Goal: Transaction & Acquisition: Purchase product/service

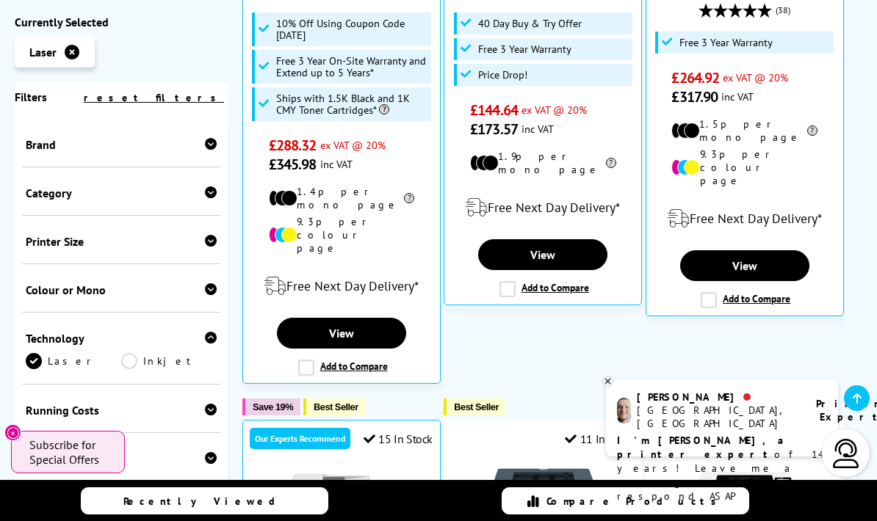
click at [207, 292] on icon at bounding box center [211, 289] width 12 height 12
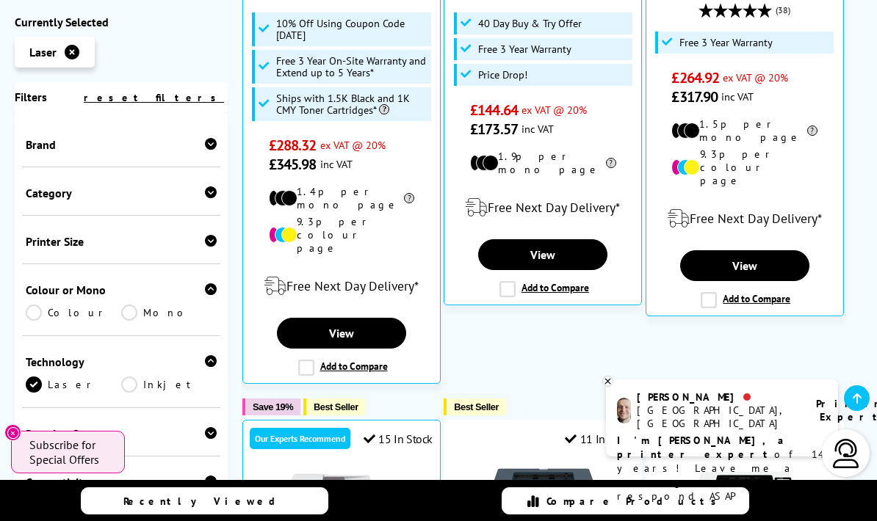
click at [42, 318] on link "Colour" at bounding box center [73, 313] width 95 height 16
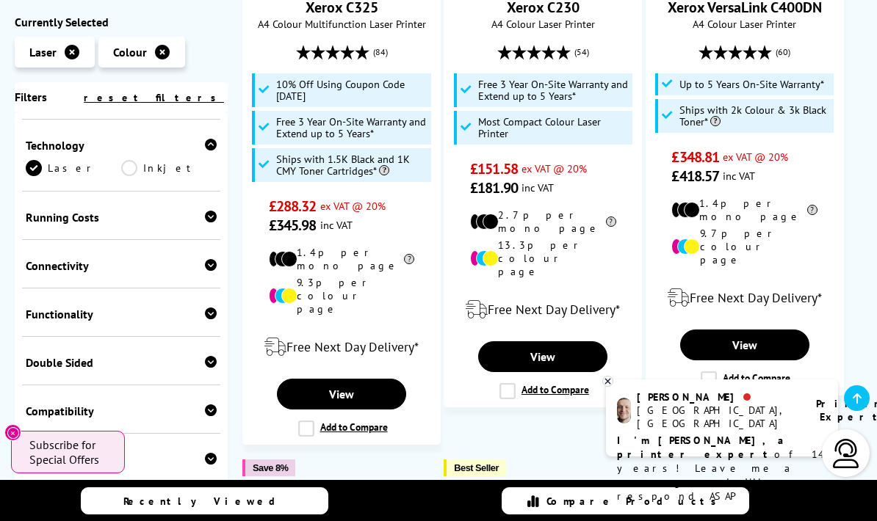
scroll to position [216, 0]
click at [214, 223] on icon at bounding box center [211, 217] width 12 height 12
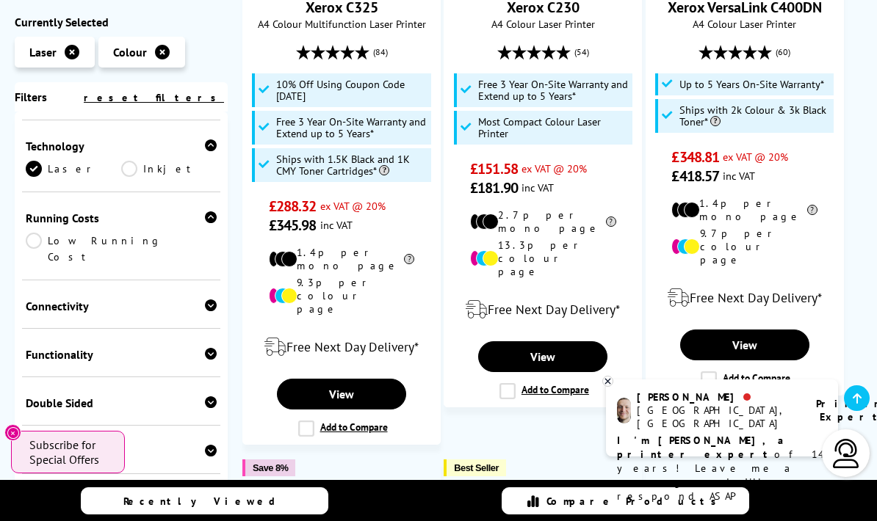
click at [43, 247] on link "Low Running Cost" at bounding box center [121, 249] width 191 height 32
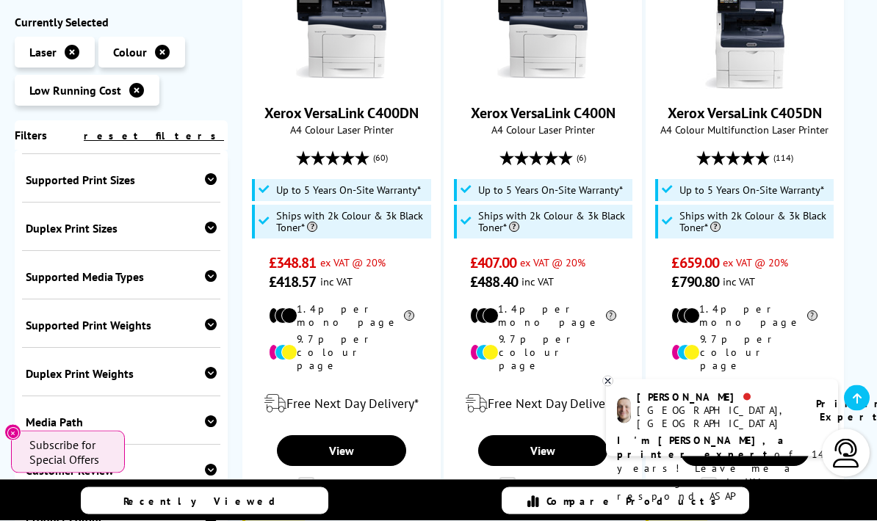
scroll to position [372, 0]
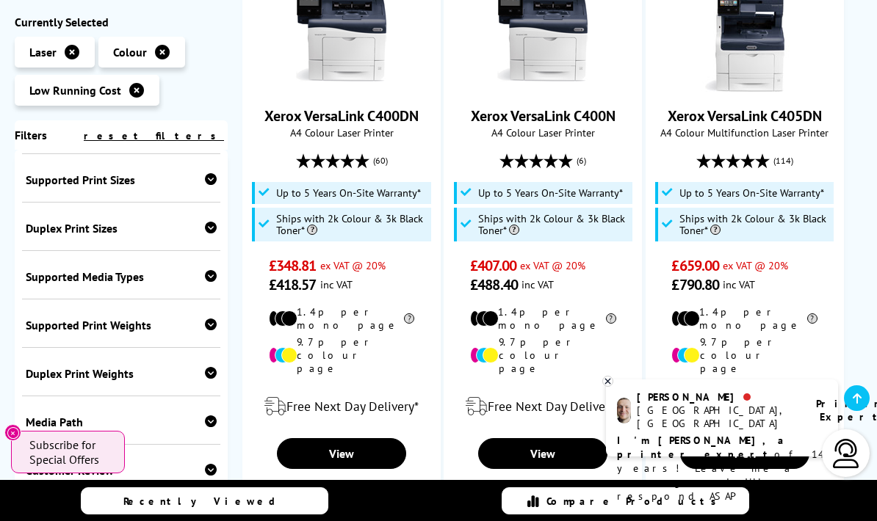
click at [18, 439] on icon "Close" at bounding box center [13, 433] width 12 height 12
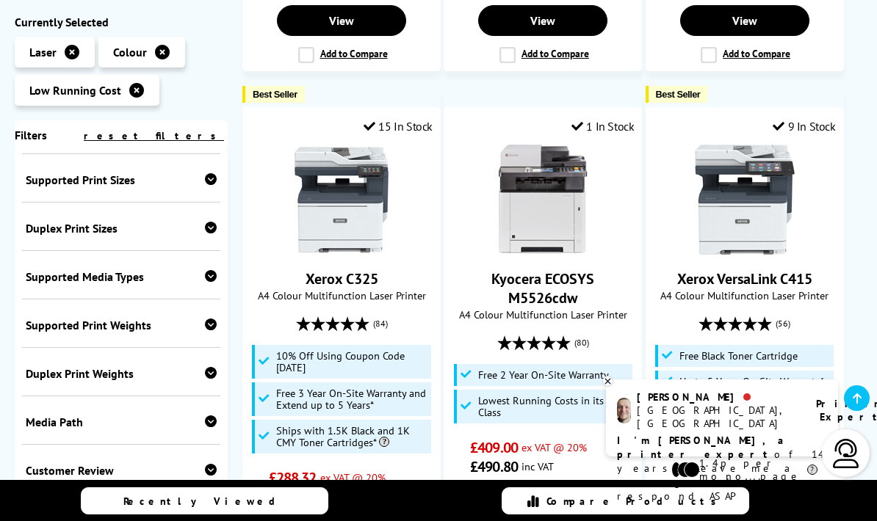
scroll to position [805, 0]
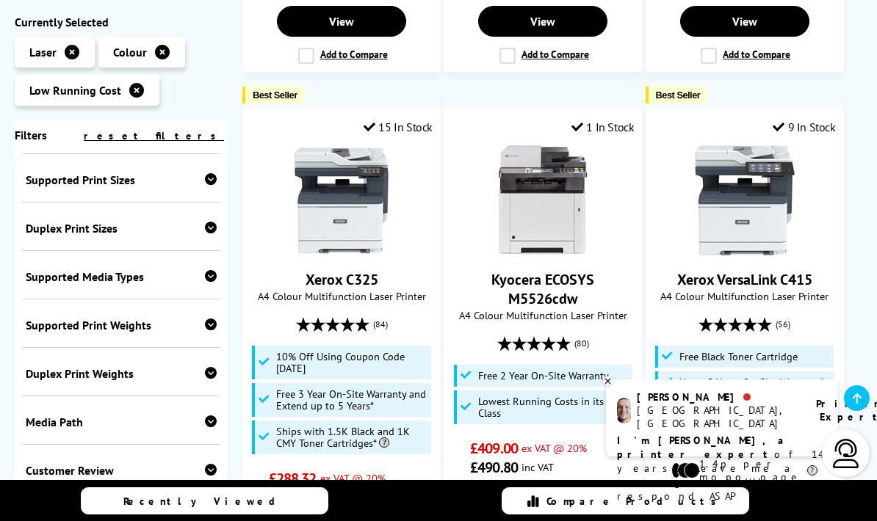
click at [282, 515] on link "Recently Viewed" at bounding box center [204, 501] width 247 height 27
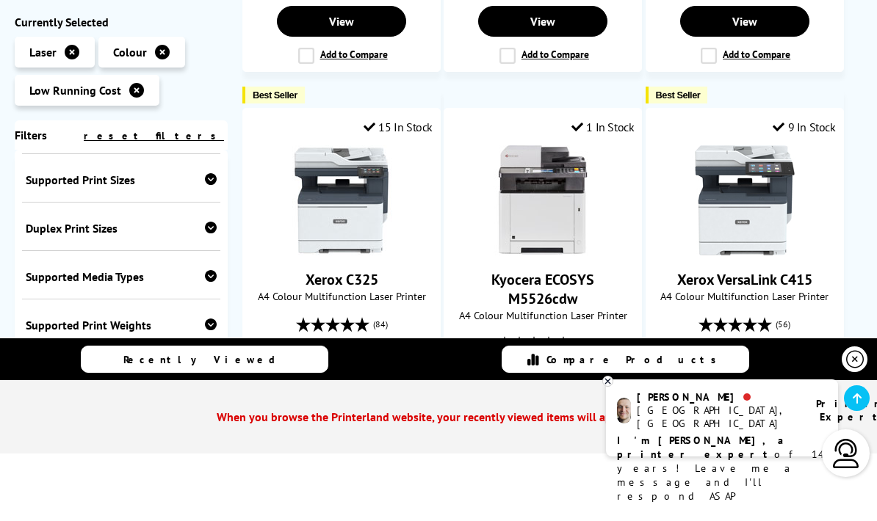
click at [856, 369] on icon at bounding box center [855, 360] width 18 height 18
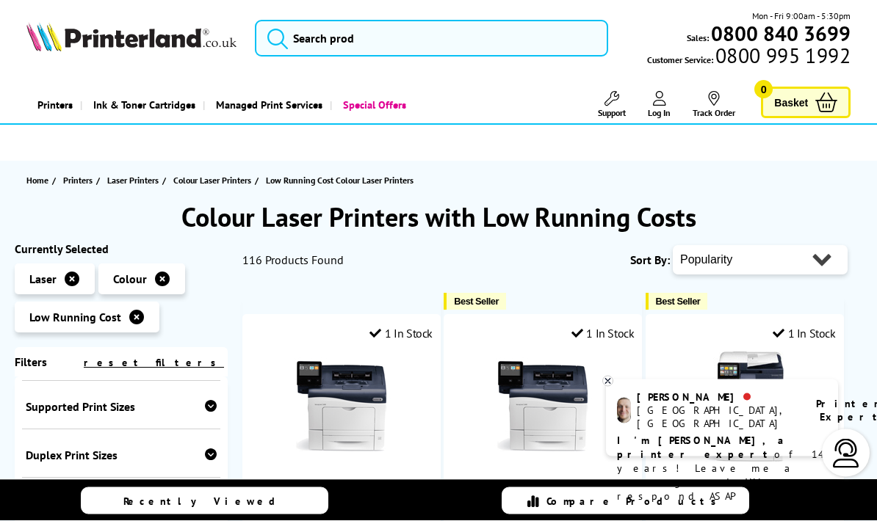
scroll to position [4, 0]
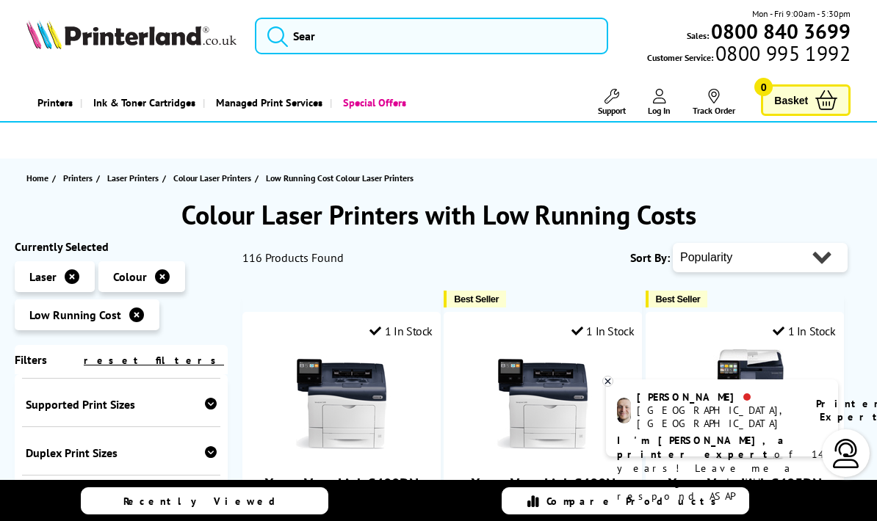
click at [604, 387] on icon at bounding box center [608, 381] width 10 height 11
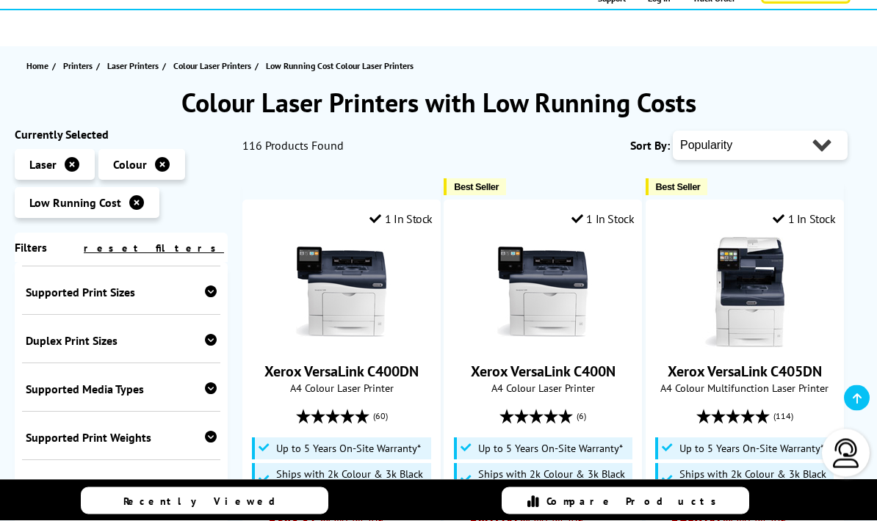
scroll to position [118, 0]
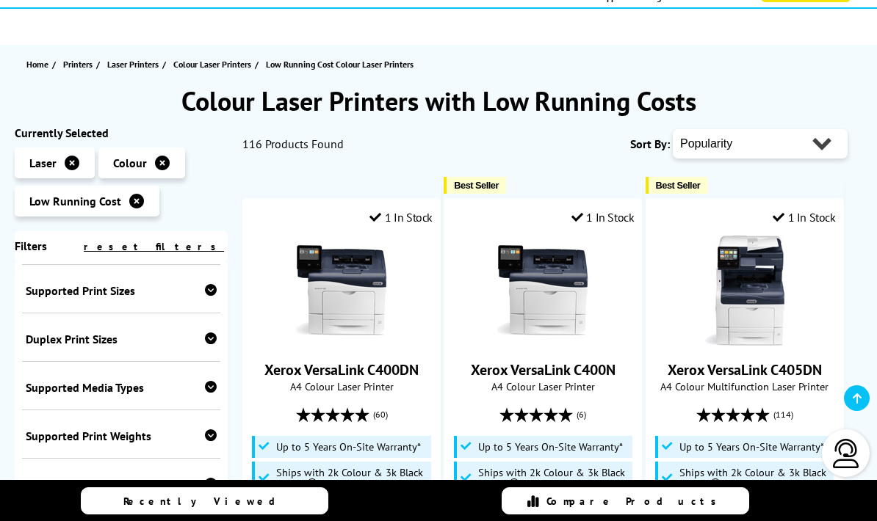
click at [213, 292] on icon at bounding box center [211, 290] width 12 height 12
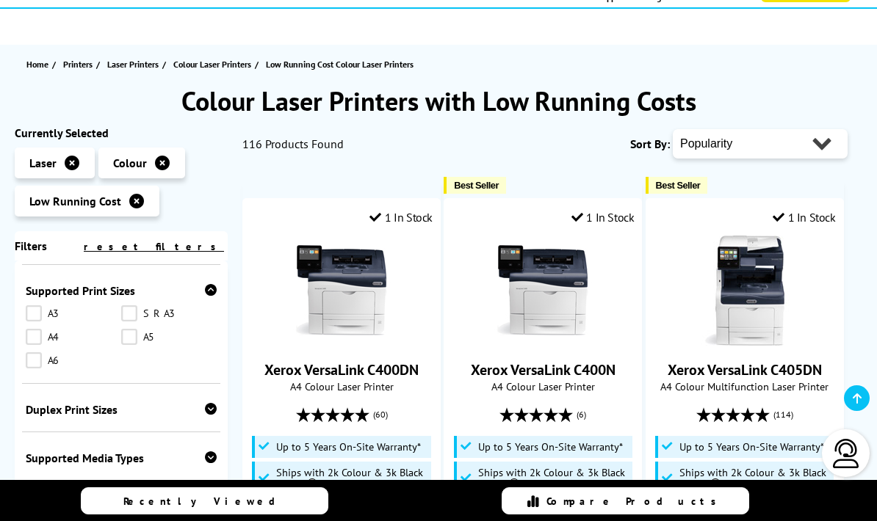
click at [211, 293] on icon at bounding box center [211, 290] width 12 height 12
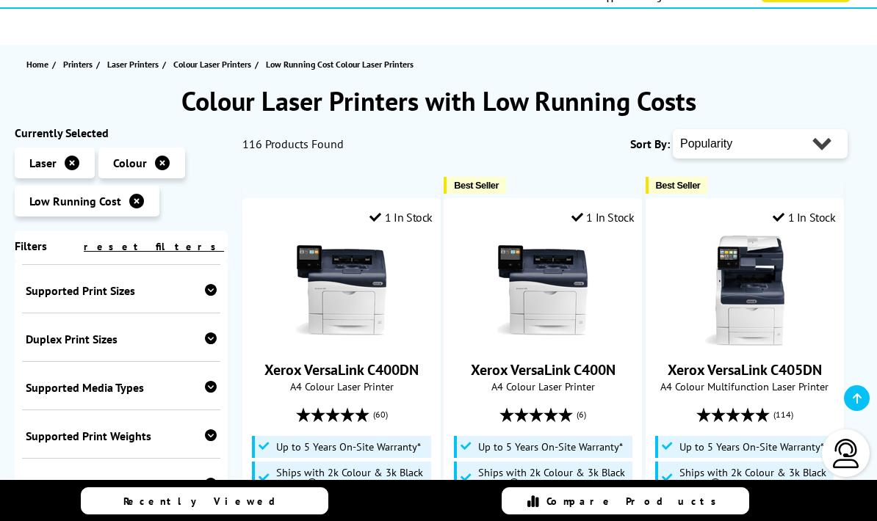
click at [210, 393] on icon at bounding box center [211, 387] width 12 height 12
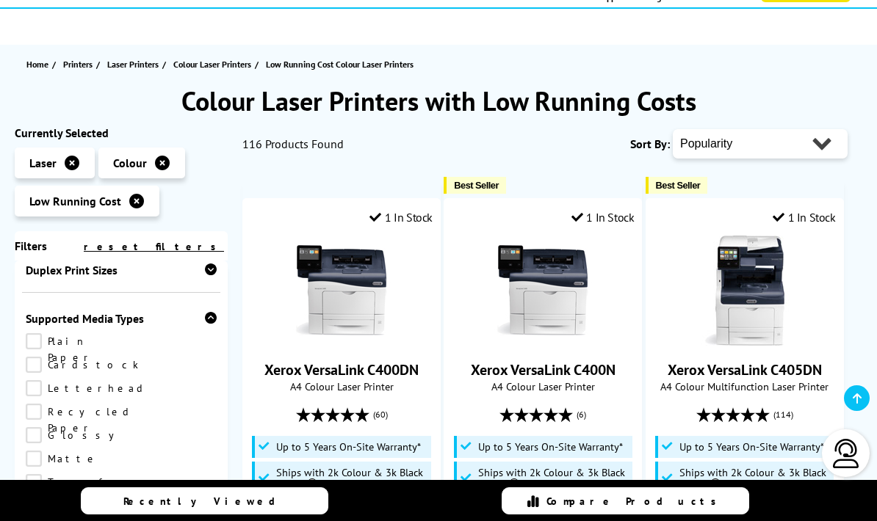
click at [216, 324] on icon at bounding box center [211, 318] width 12 height 12
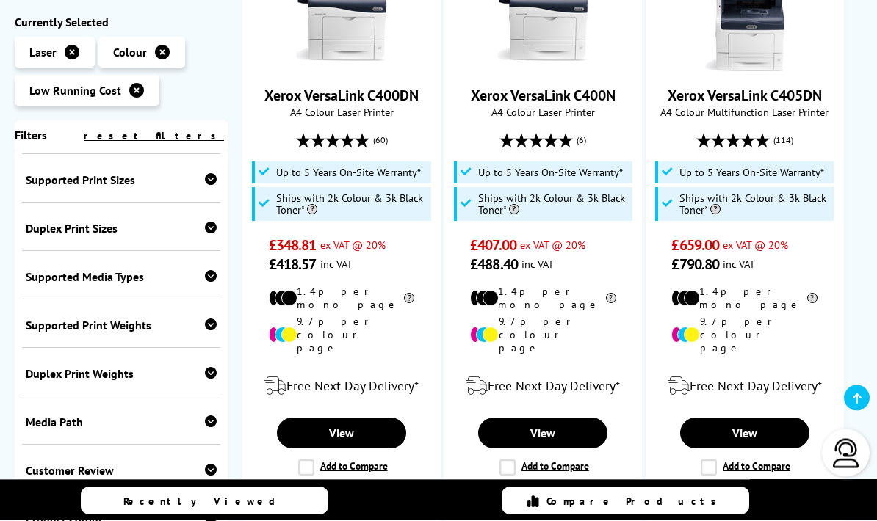
scroll to position [393, 0]
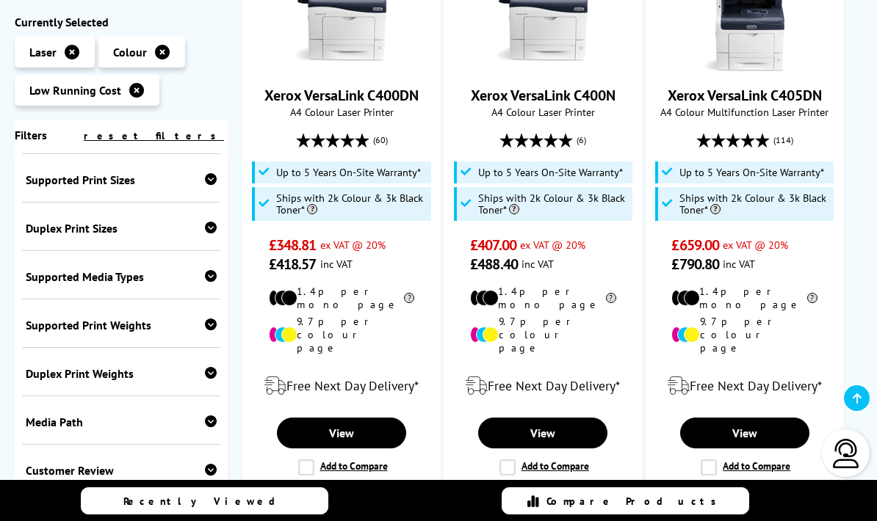
click at [214, 427] on icon at bounding box center [211, 422] width 12 height 12
click at [211, 427] on icon at bounding box center [211, 422] width 12 height 12
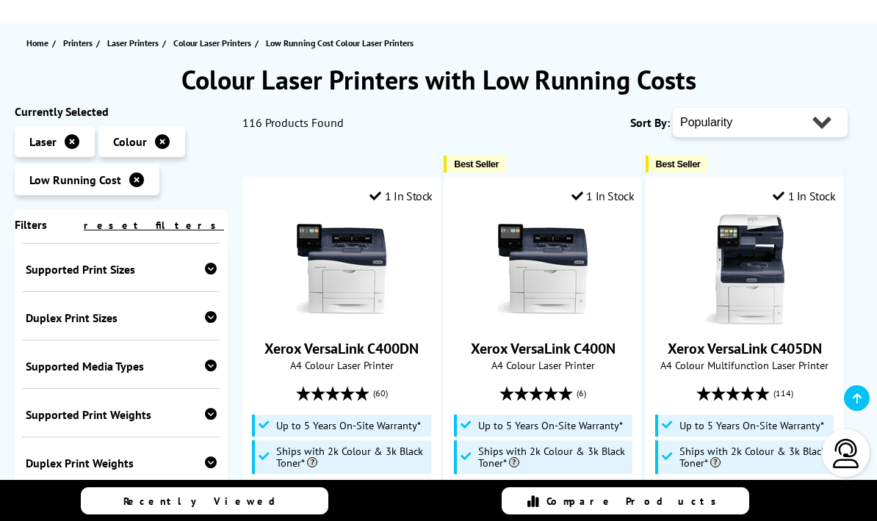
scroll to position [0, 0]
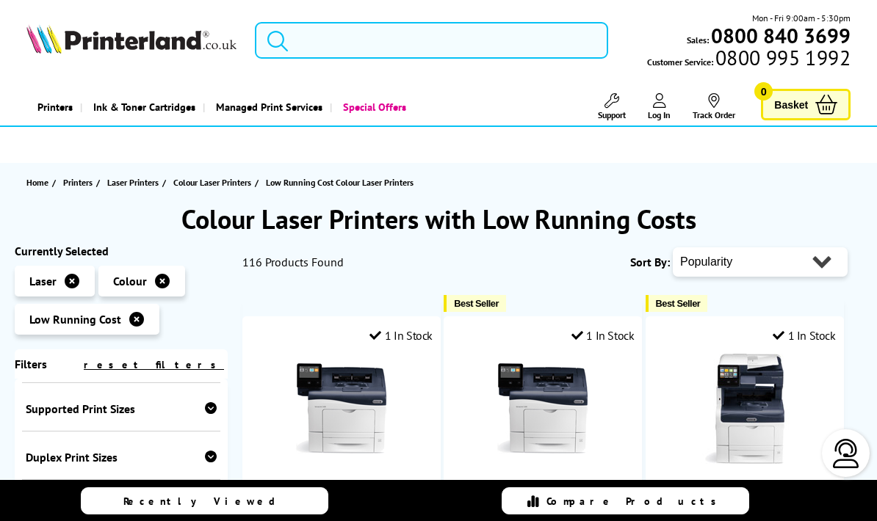
click at [396, 40] on input "search" at bounding box center [431, 40] width 353 height 37
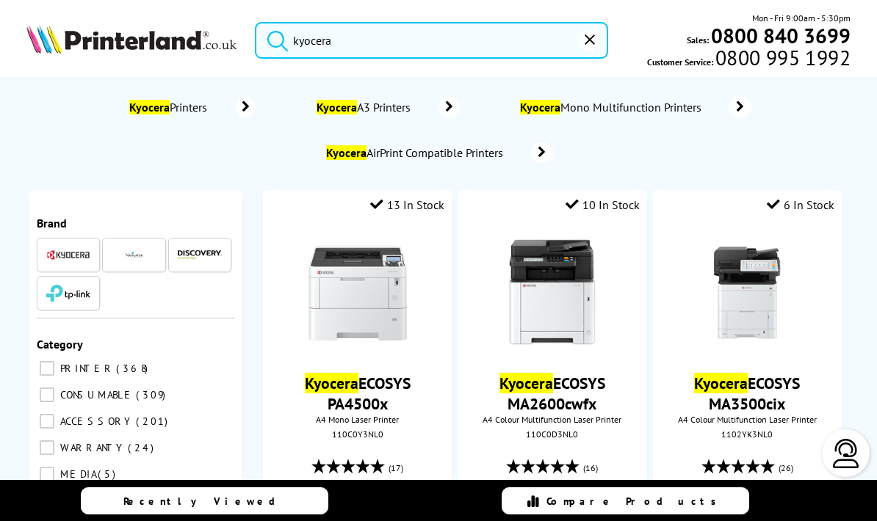
type input "kyocera"
click at [243, 105] on icon at bounding box center [246, 107] width 20 height 21
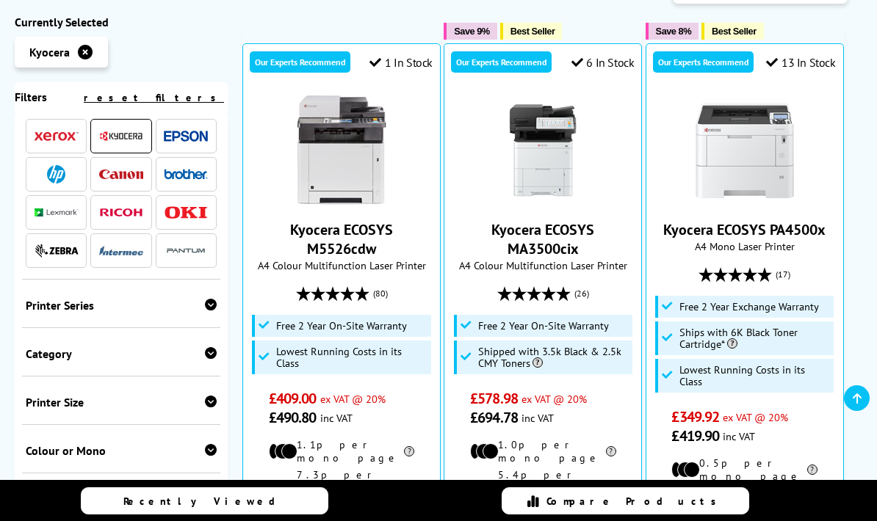
scroll to position [54, 0]
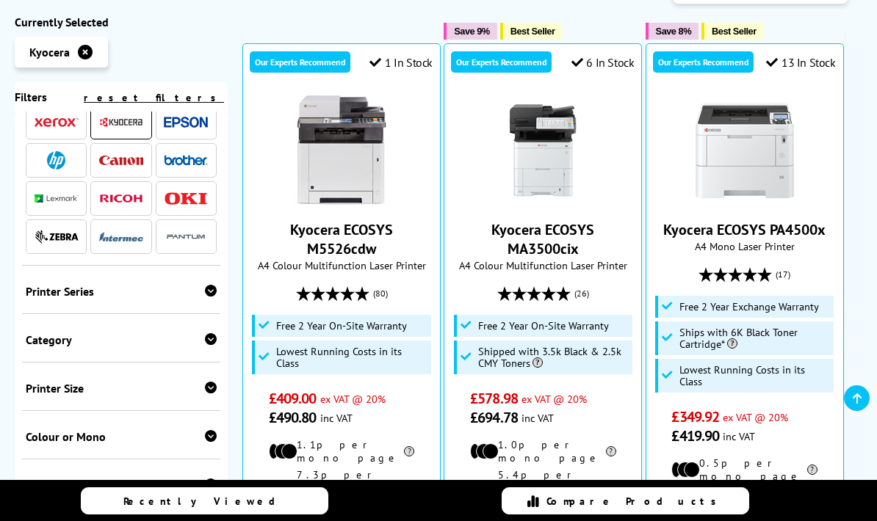
click at [207, 345] on icon at bounding box center [211, 339] width 12 height 12
click at [44, 367] on link "Print Only" at bounding box center [73, 371] width 95 height 32
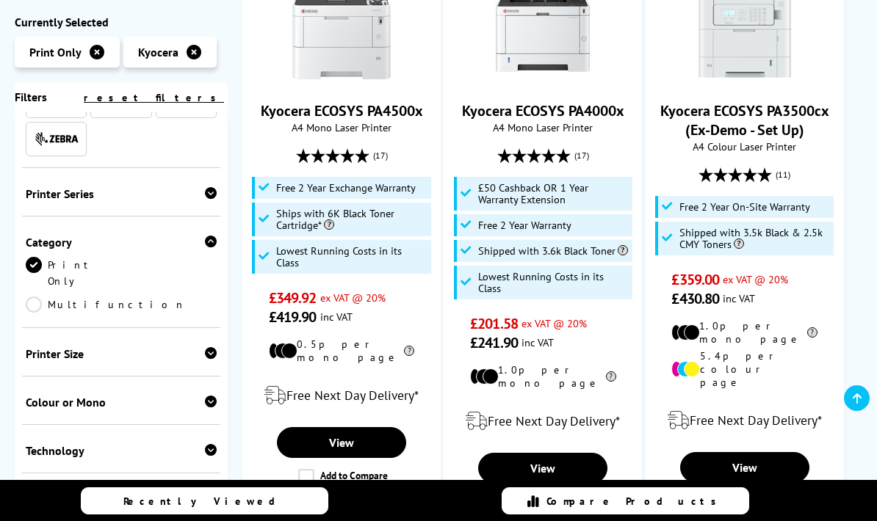
scroll to position [155, 0]
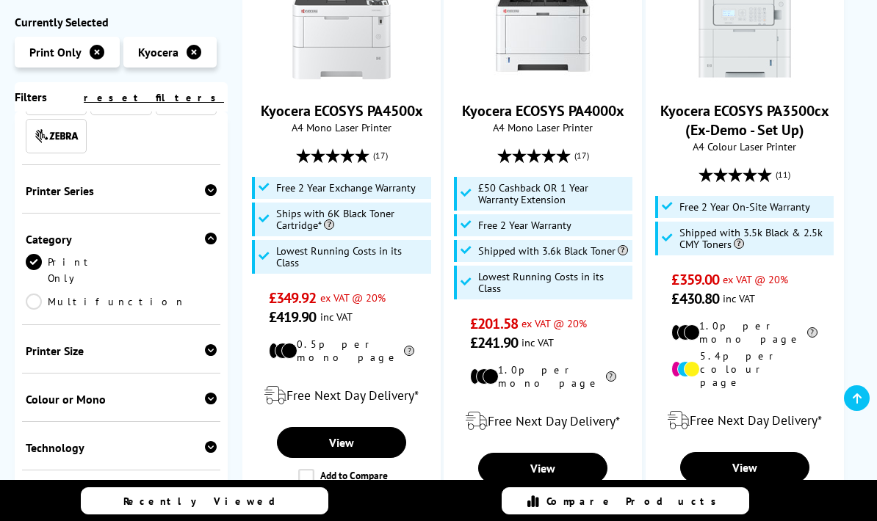
click at [207, 393] on icon at bounding box center [211, 399] width 12 height 12
click at [44, 414] on link "Colour" at bounding box center [73, 422] width 95 height 16
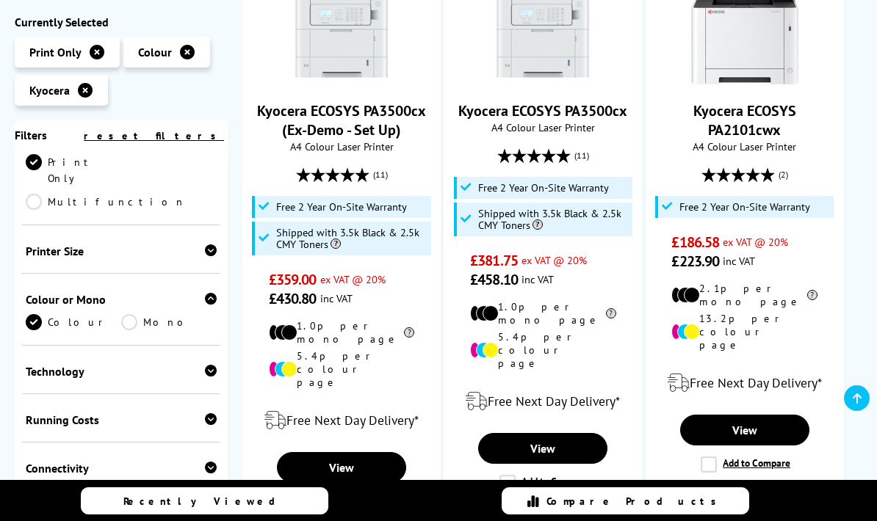
scroll to position [256, 0]
click at [207, 364] on icon at bounding box center [211, 370] width 12 height 12
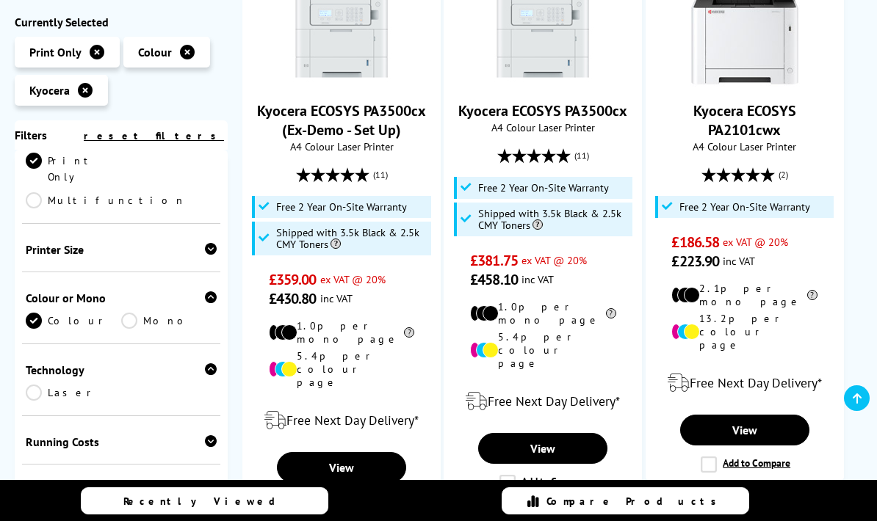
click at [40, 385] on link "Laser" at bounding box center [73, 393] width 95 height 16
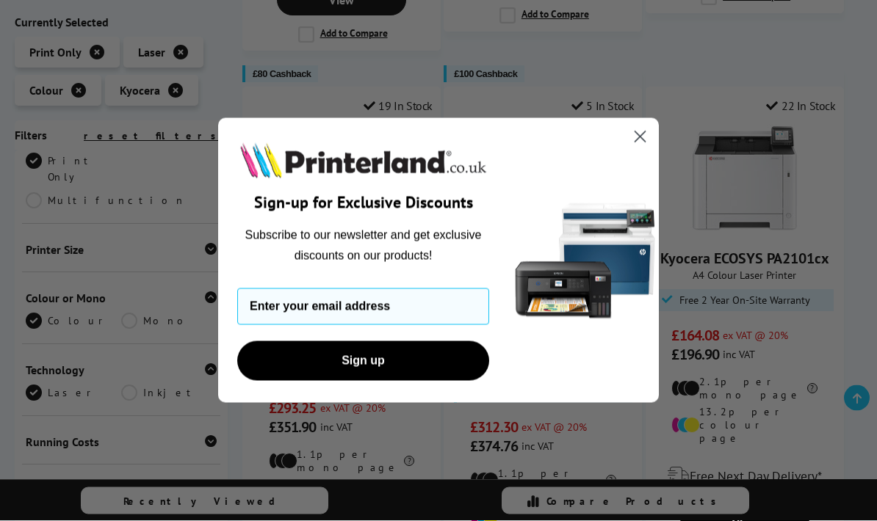
scroll to position [830, 0]
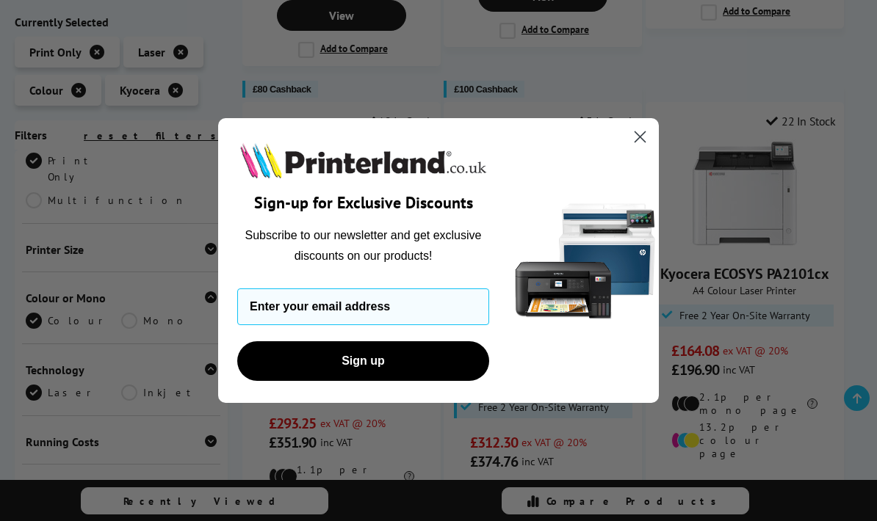
click at [630, 142] on circle "Close dialog" at bounding box center [640, 137] width 24 height 24
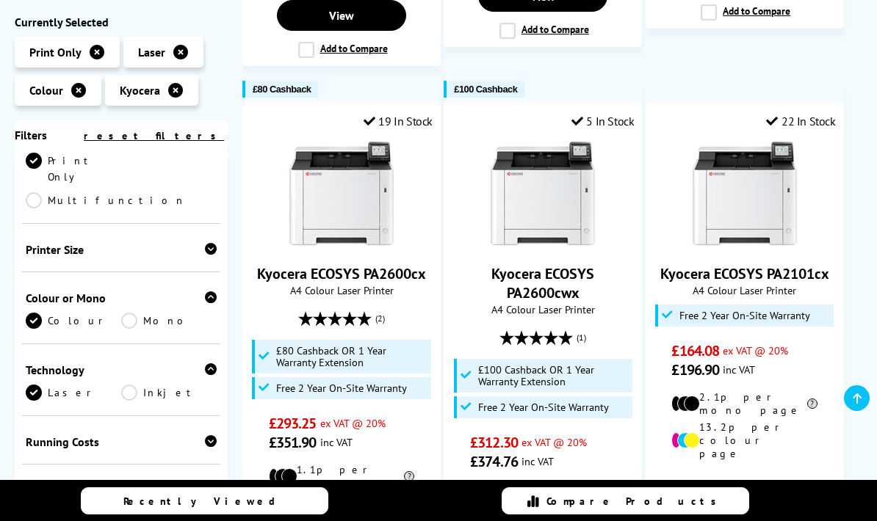
click at [390, 264] on link "Kyocera ECOSYS PA2600cx" at bounding box center [341, 273] width 169 height 19
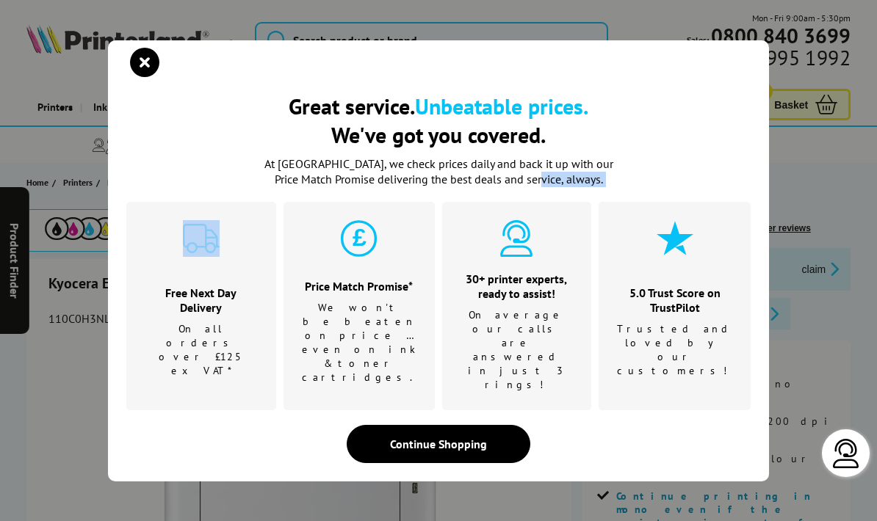
click at [145, 77] on icon "close modal" at bounding box center [144, 62] width 29 height 29
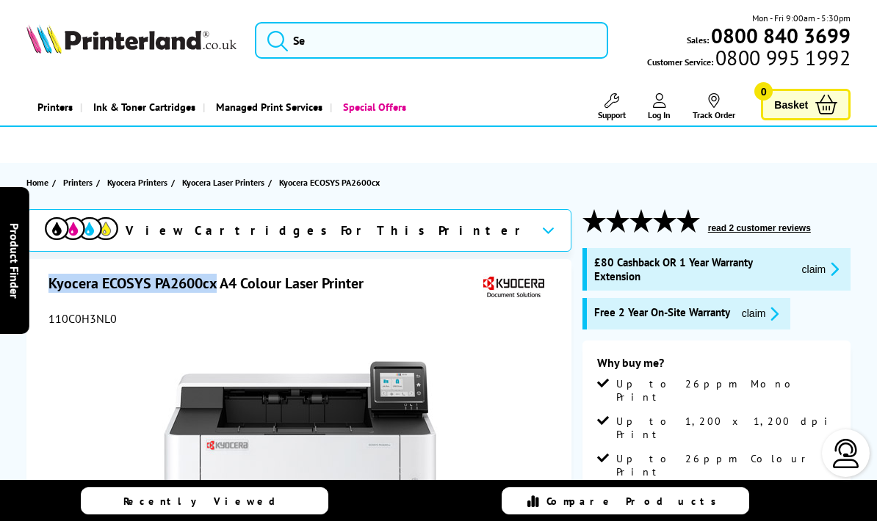
click at [433, 223] on div "View Cartridges For This Printer" at bounding box center [298, 230] width 545 height 43
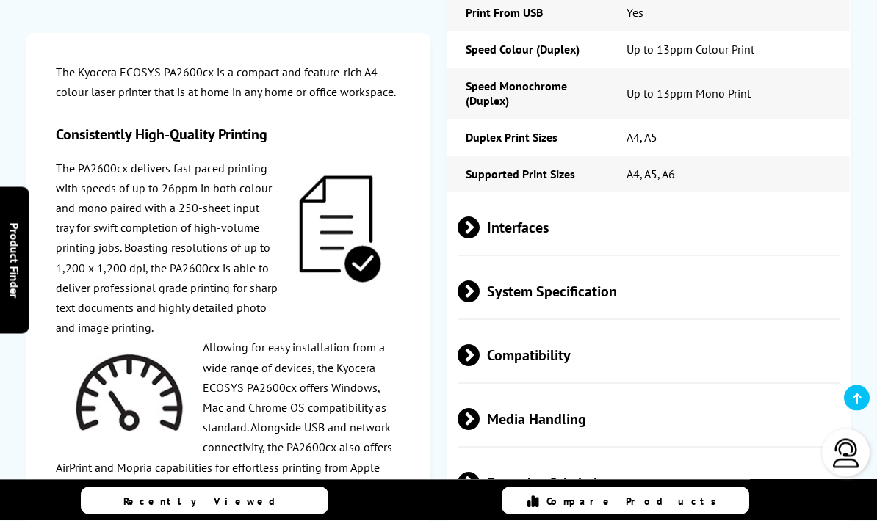
scroll to position [2572, 0]
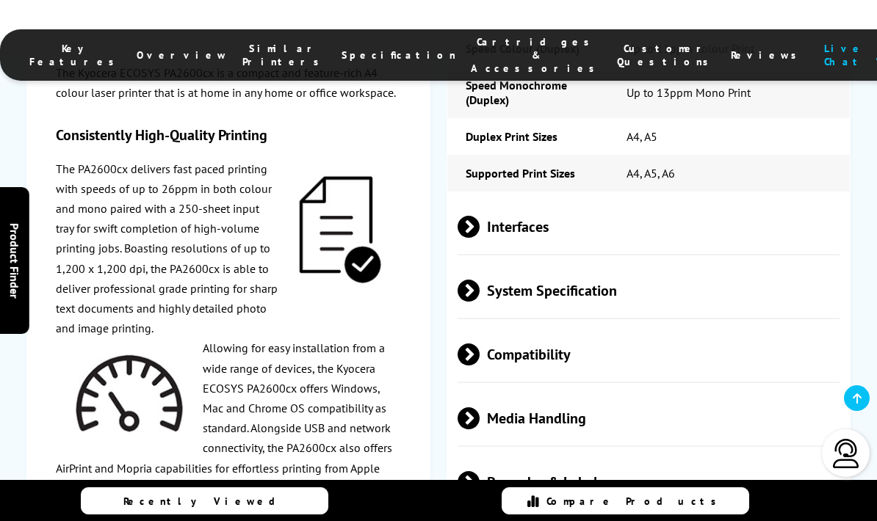
click at [480, 408] on span at bounding box center [480, 419] width 0 height 22
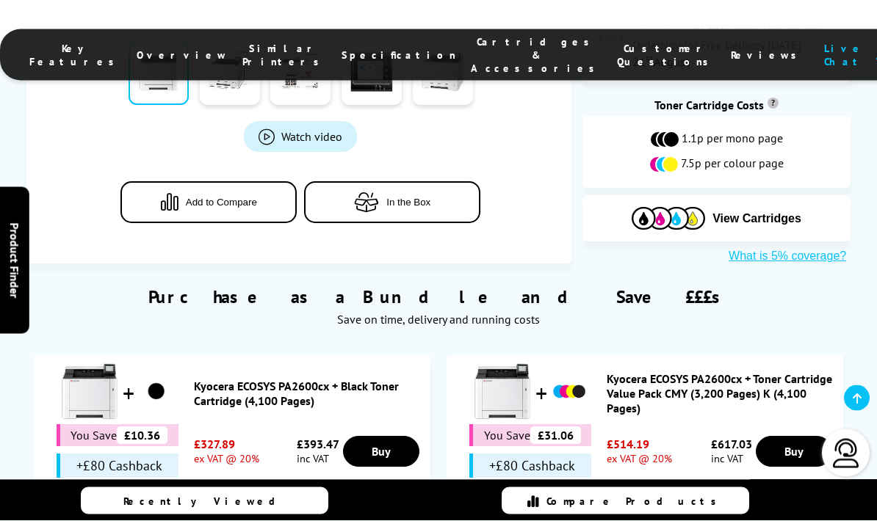
scroll to position [753, 0]
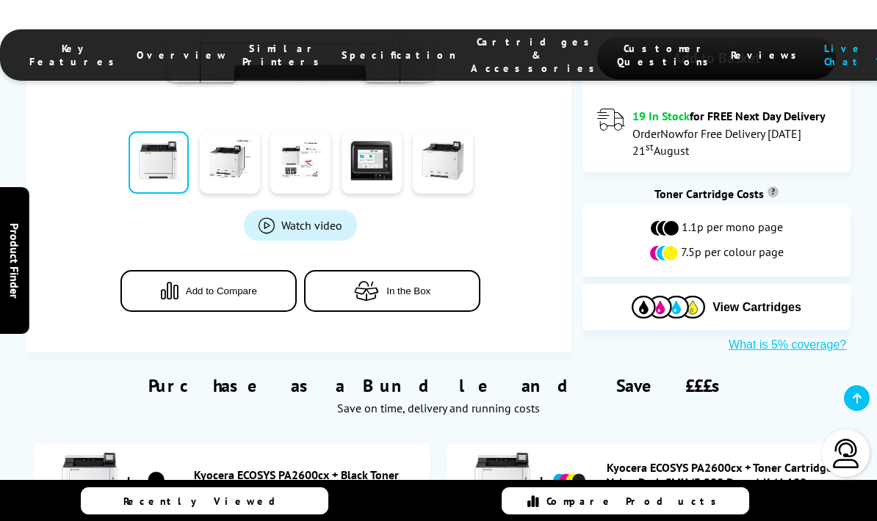
click at [751, 301] on span "View Cartridges" at bounding box center [756, 307] width 89 height 13
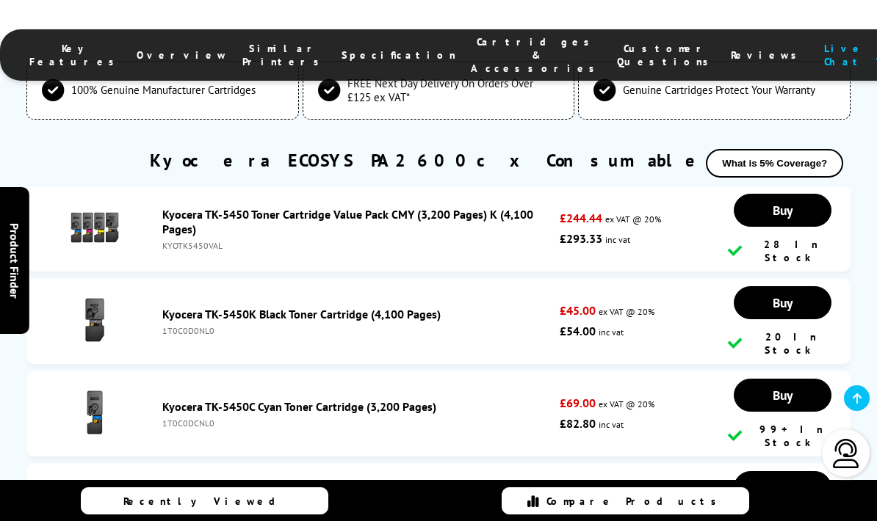
scroll to position [4894, 0]
